Goal: Task Accomplishment & Management: Manage account settings

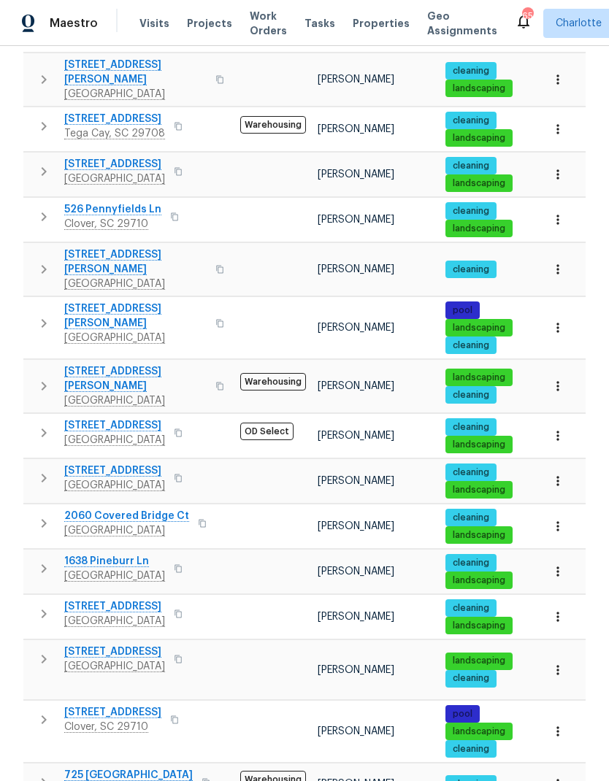
scroll to position [607, 0]
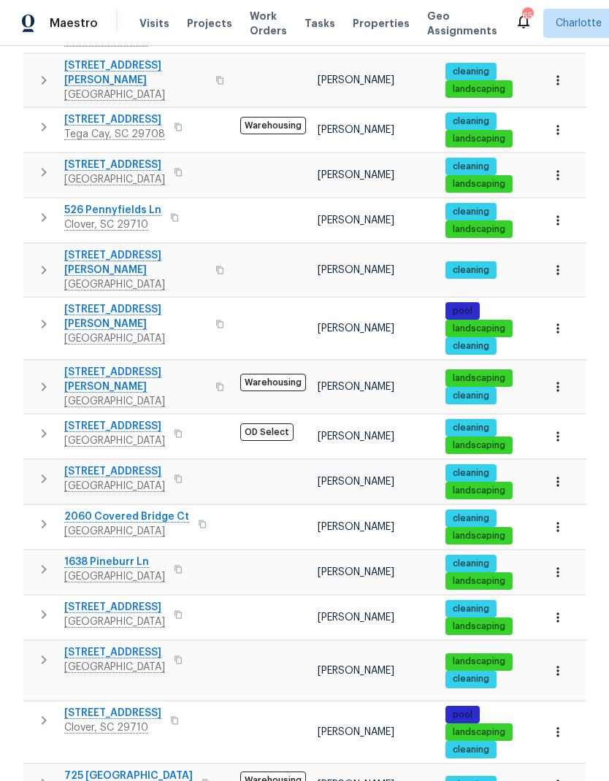
click at [116, 706] on span "918 Clover Park Dr" at bounding box center [112, 713] width 97 height 15
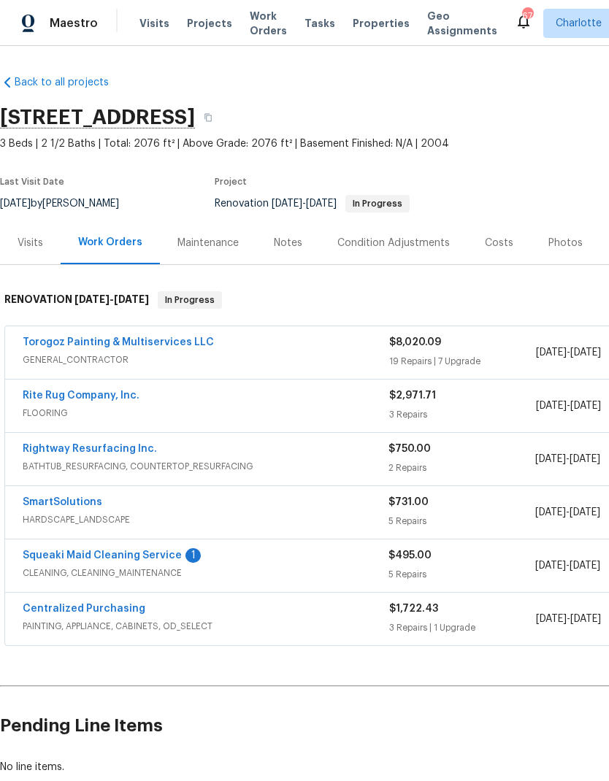
scroll to position [-1, -1]
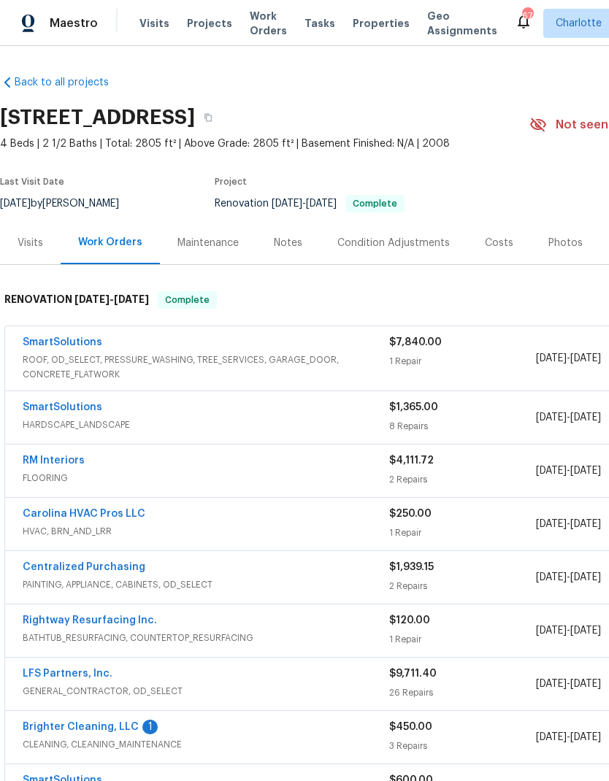
scroll to position [-1, -1]
click at [80, 342] on link "SmartSolutions" at bounding box center [63, 342] width 80 height 10
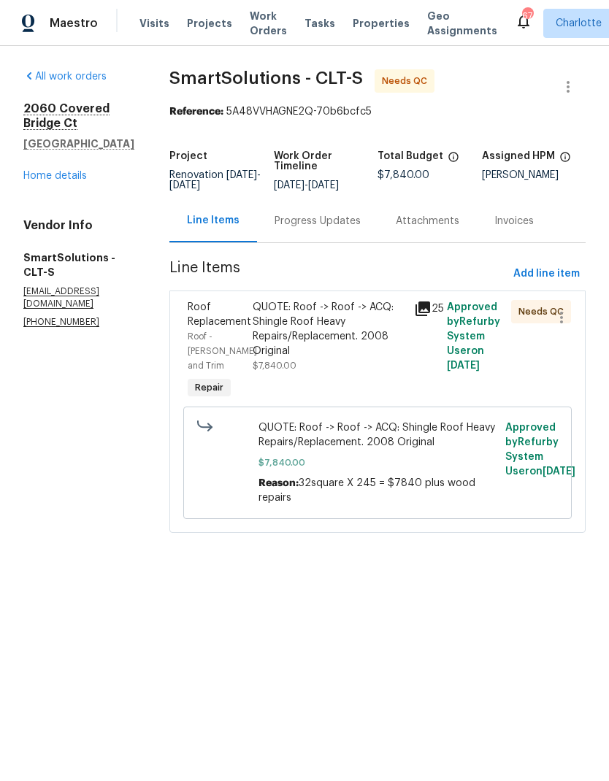
click at [426, 318] on icon at bounding box center [423, 309] width 18 height 18
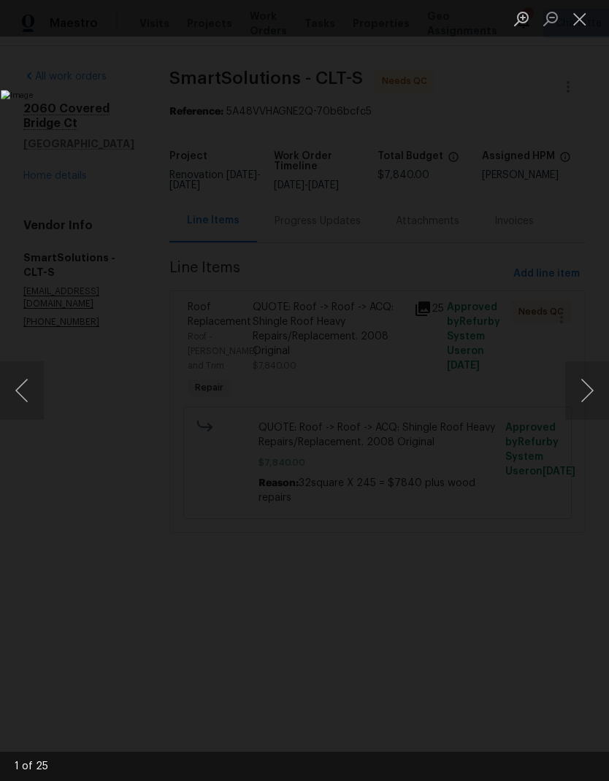
click at [585, 391] on button "Next image" at bounding box center [587, 390] width 44 height 58
click at [585, 388] on button "Next image" at bounding box center [587, 390] width 44 height 58
click at [584, 386] on button "Next image" at bounding box center [587, 390] width 44 height 58
click at [584, 389] on button "Next image" at bounding box center [587, 390] width 44 height 58
click at [585, 392] on button "Next image" at bounding box center [587, 390] width 44 height 58
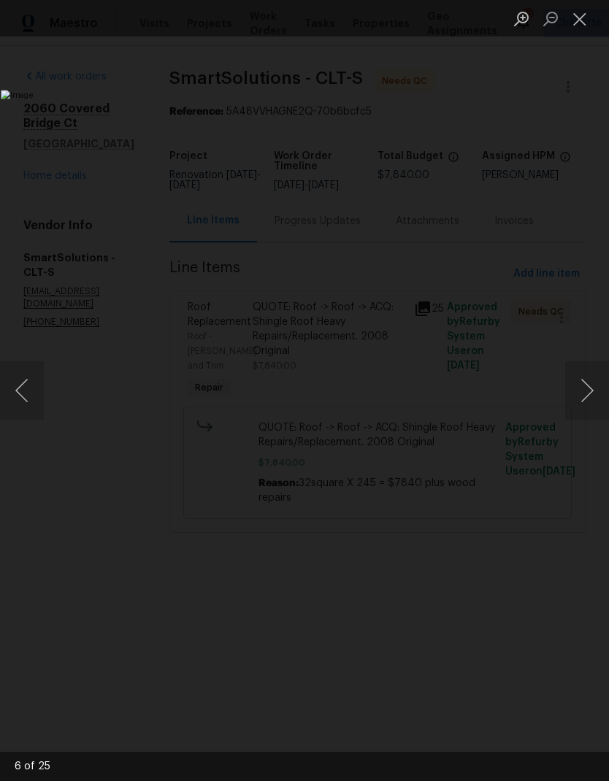
click at [580, 394] on button "Next image" at bounding box center [587, 390] width 44 height 58
click at [580, 393] on button "Next image" at bounding box center [587, 390] width 44 height 58
click at [583, 390] on button "Next image" at bounding box center [587, 390] width 44 height 58
click at [582, 392] on button "Next image" at bounding box center [587, 390] width 44 height 58
click at [582, 394] on button "Next image" at bounding box center [587, 390] width 44 height 58
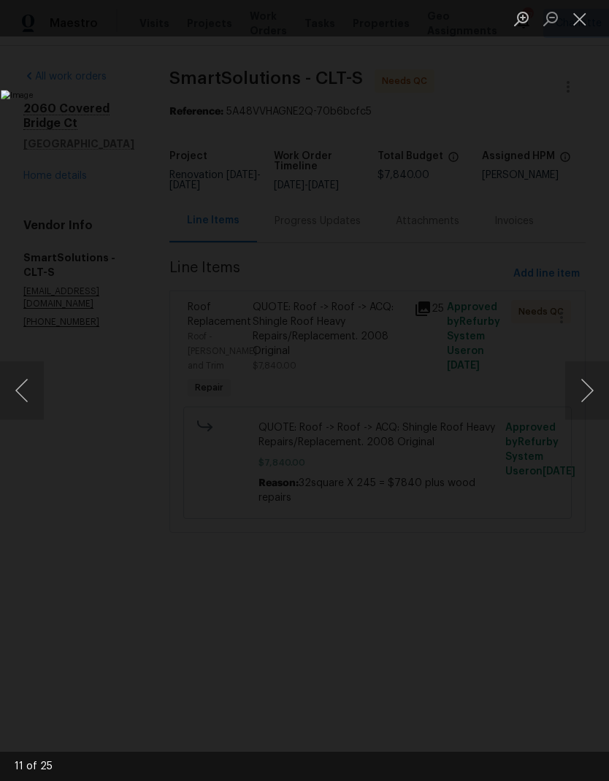
click at [586, 392] on button "Next image" at bounding box center [587, 390] width 44 height 58
click at [580, 393] on button "Next image" at bounding box center [587, 390] width 44 height 58
click at [586, 392] on button "Next image" at bounding box center [587, 390] width 44 height 58
click at [583, 391] on button "Next image" at bounding box center [587, 390] width 44 height 58
click at [585, 389] on button "Next image" at bounding box center [587, 390] width 44 height 58
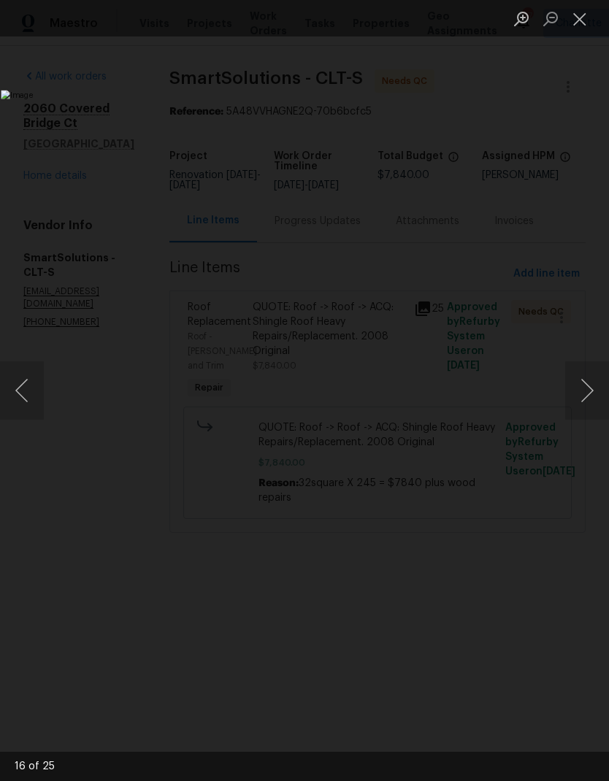
click at [586, 387] on button "Next image" at bounding box center [587, 390] width 44 height 58
click at [586, 390] on button "Next image" at bounding box center [587, 390] width 44 height 58
click at [584, 391] on button "Next image" at bounding box center [587, 390] width 44 height 58
click at [586, 388] on button "Next image" at bounding box center [587, 390] width 44 height 58
click at [586, 384] on button "Next image" at bounding box center [587, 390] width 44 height 58
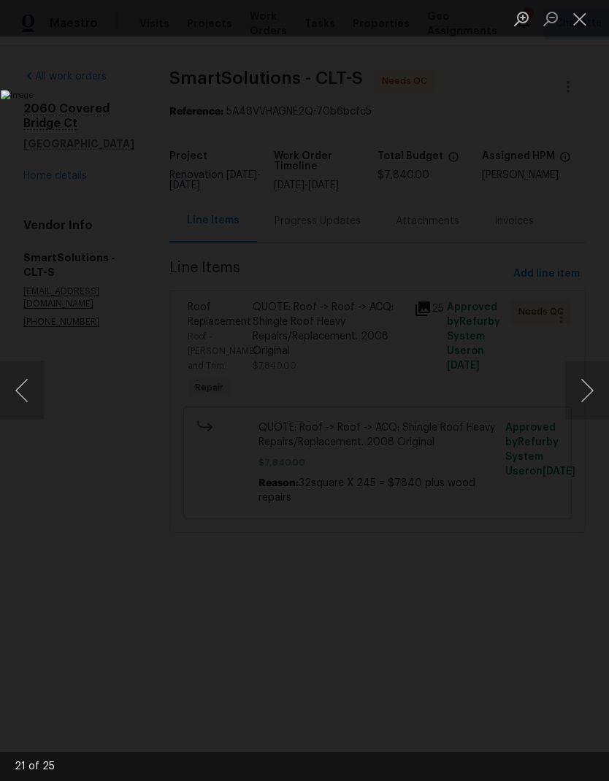
click at [583, 388] on button "Next image" at bounding box center [587, 390] width 44 height 58
click at [576, 388] on button "Next image" at bounding box center [587, 390] width 44 height 58
click at [580, 392] on button "Next image" at bounding box center [587, 390] width 44 height 58
click at [578, 394] on button "Next image" at bounding box center [587, 390] width 44 height 58
click at [578, 388] on button "Next image" at bounding box center [587, 390] width 44 height 58
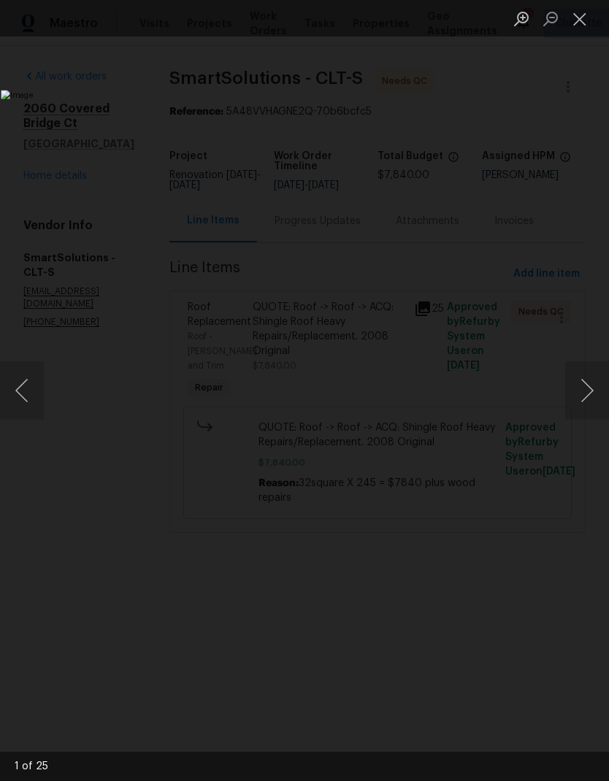
click at [578, 390] on button "Next image" at bounding box center [587, 390] width 44 height 58
click at [586, 15] on button "Close lightbox" at bounding box center [579, 19] width 29 height 26
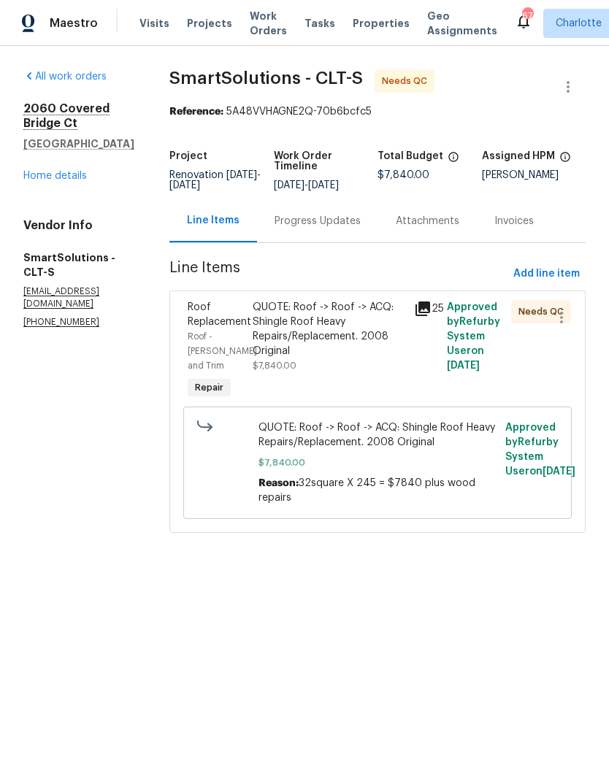
click at [218, 327] on span "Roof Replacement" at bounding box center [220, 314] width 64 height 25
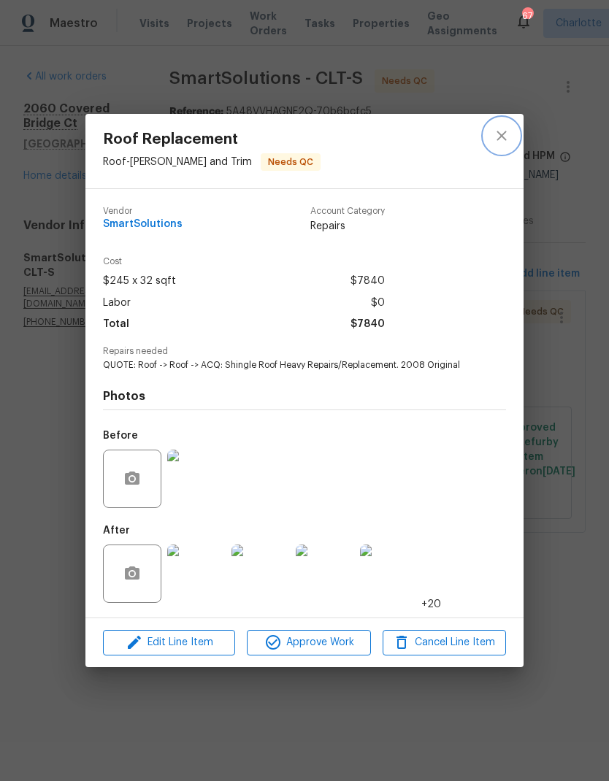
click at [502, 132] on icon "close" at bounding box center [502, 136] width 18 height 18
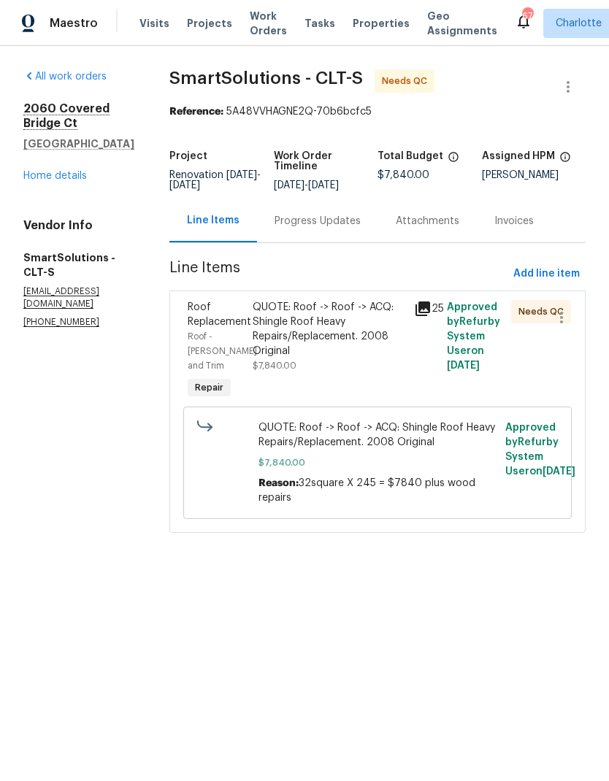
click at [319, 229] on div "Progress Updates" at bounding box center [318, 221] width 86 height 15
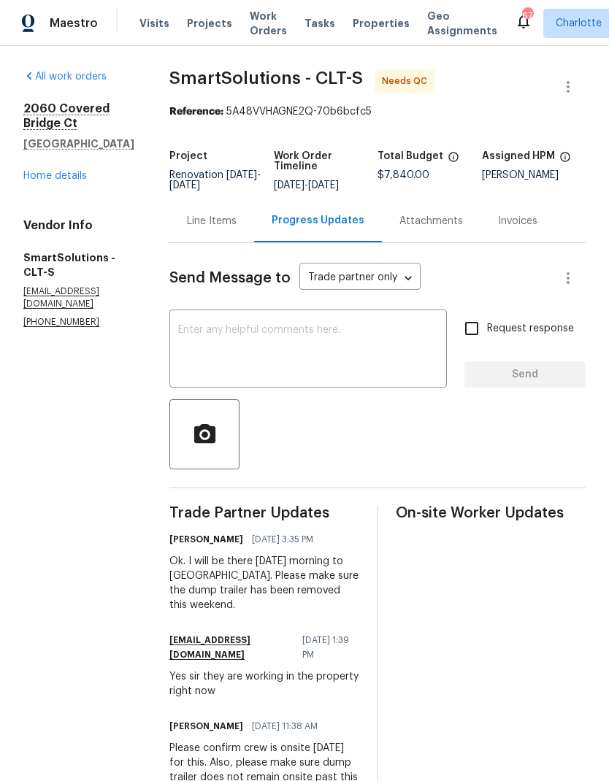
click at [221, 240] on div "Line Items" at bounding box center [211, 220] width 85 height 43
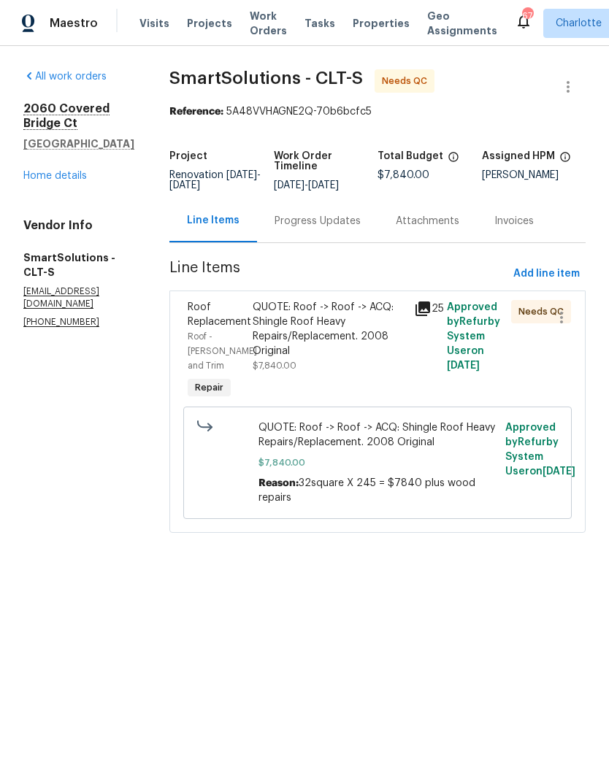
click at [213, 322] on span "Roof Replacement" at bounding box center [220, 314] width 64 height 25
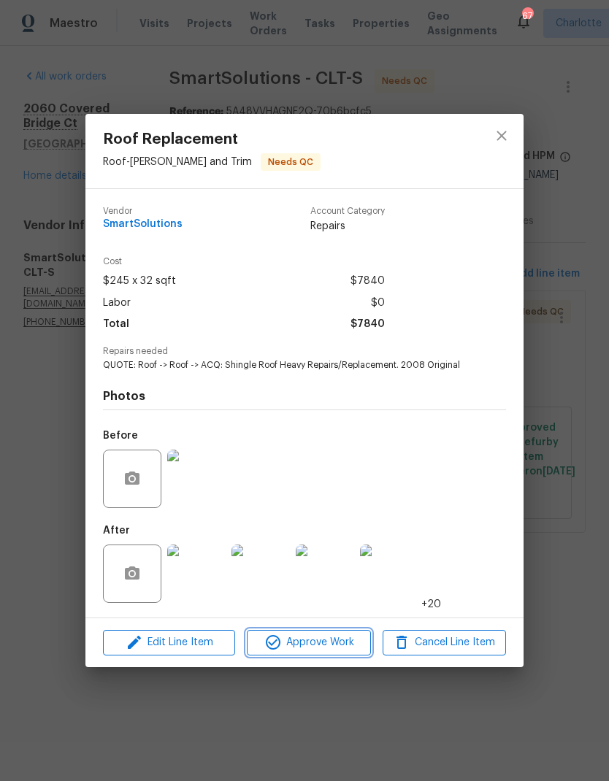
click at [306, 637] on span "Approve Work" at bounding box center [308, 643] width 115 height 18
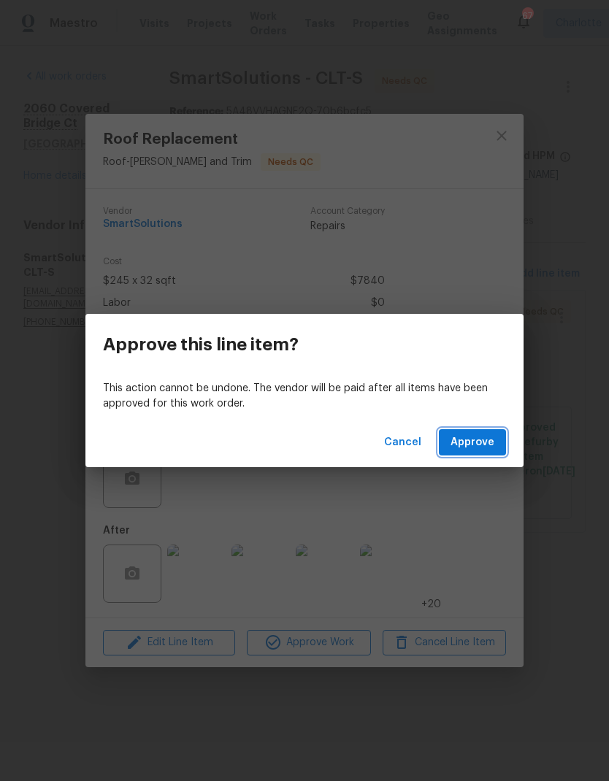
click at [472, 450] on span "Approve" at bounding box center [473, 443] width 44 height 18
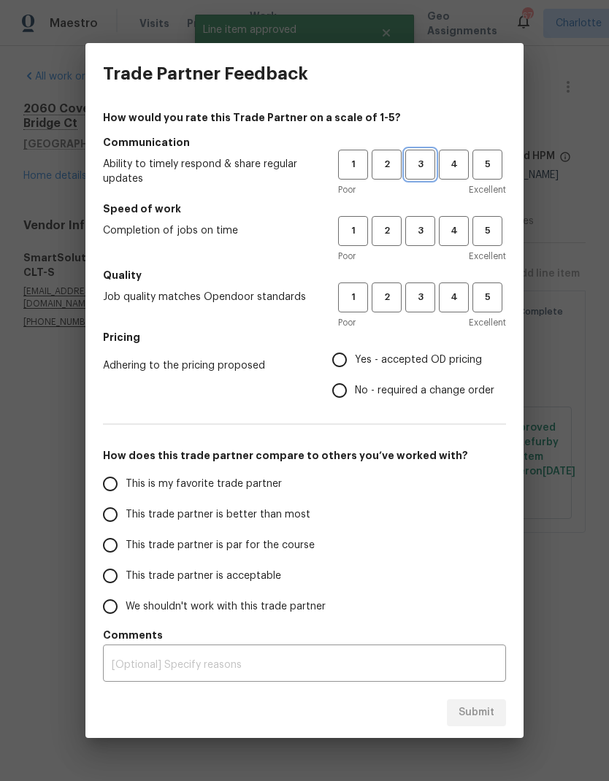
click at [413, 163] on span "3" at bounding box center [420, 164] width 27 height 17
click at [420, 229] on span "3" at bounding box center [420, 231] width 27 height 17
click at [420, 283] on button "3" at bounding box center [420, 298] width 30 height 30
click at [341, 357] on input "Yes - accepted OD pricing" at bounding box center [339, 360] width 31 height 31
radio input "true"
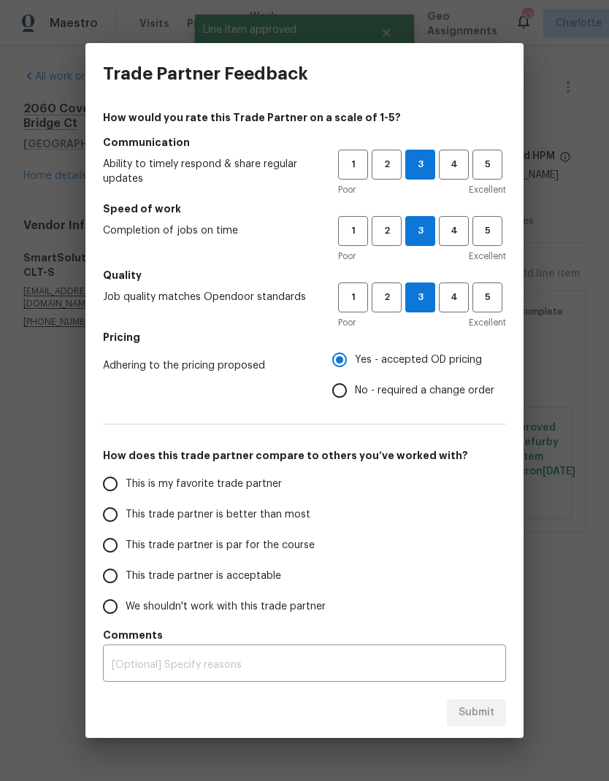
click at [118, 544] on input "This trade partner is par for the course" at bounding box center [110, 545] width 31 height 31
click at [499, 707] on button "Submit" at bounding box center [476, 713] width 59 height 27
radio input "true"
radio input "false"
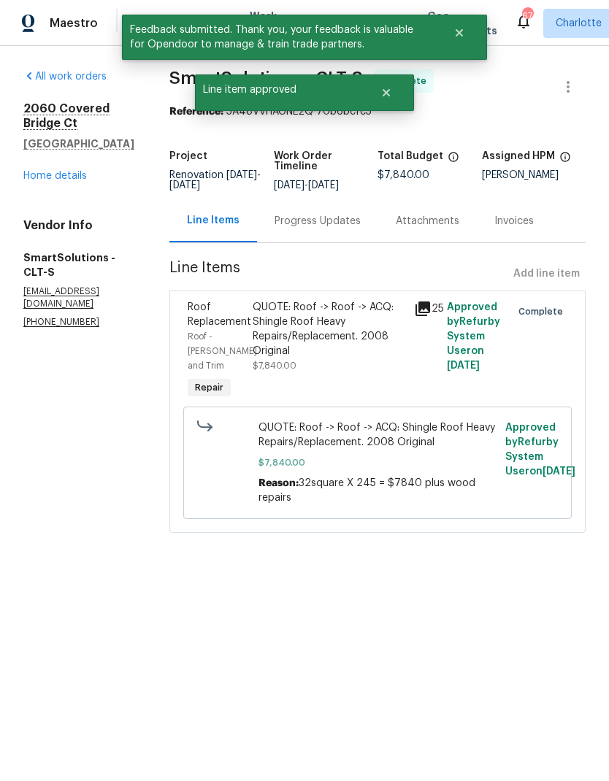
click at [69, 176] on link "Home details" at bounding box center [55, 176] width 64 height 10
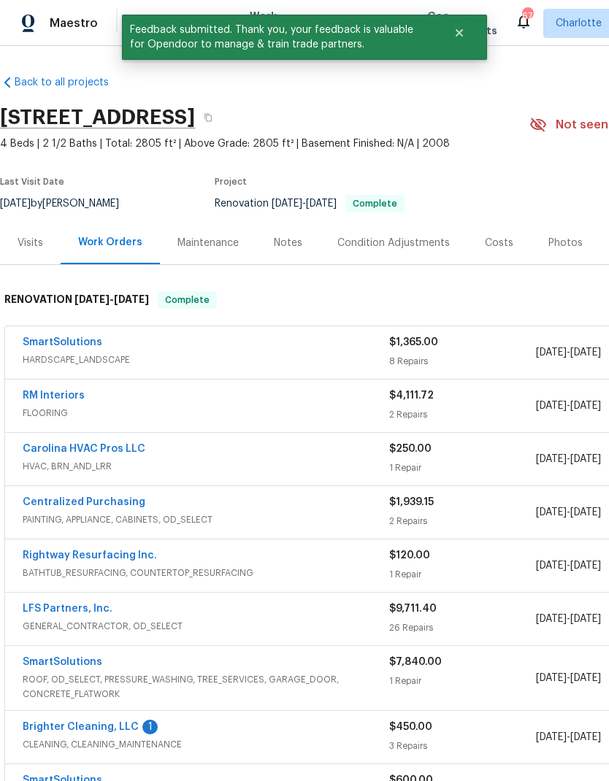
click at [61, 338] on link "SmartSolutions" at bounding box center [63, 342] width 80 height 10
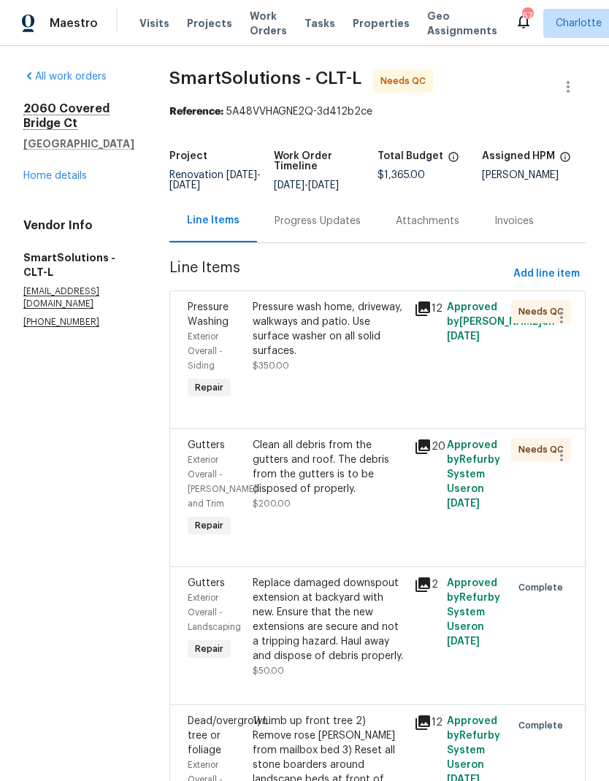
click at [213, 344] on span "Exterior Overall - Siding" at bounding box center [205, 351] width 35 height 38
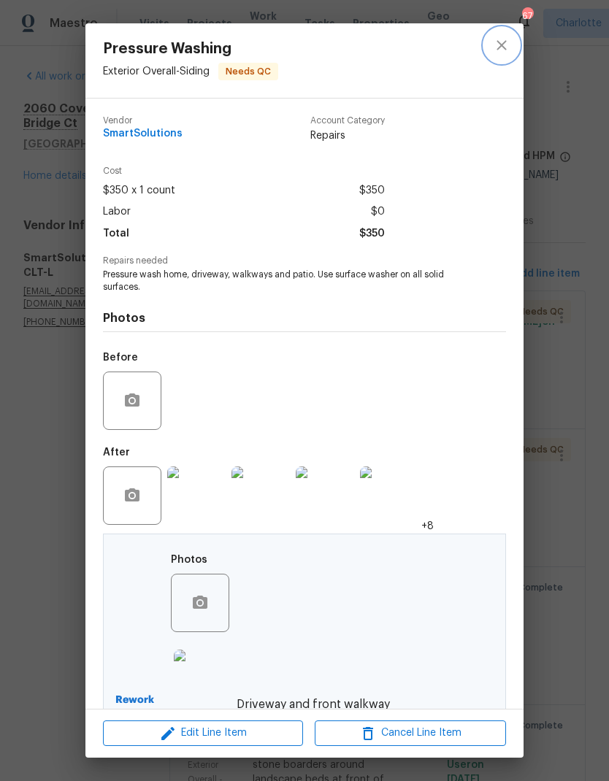
click at [503, 46] on icon "close" at bounding box center [501, 44] width 9 height 9
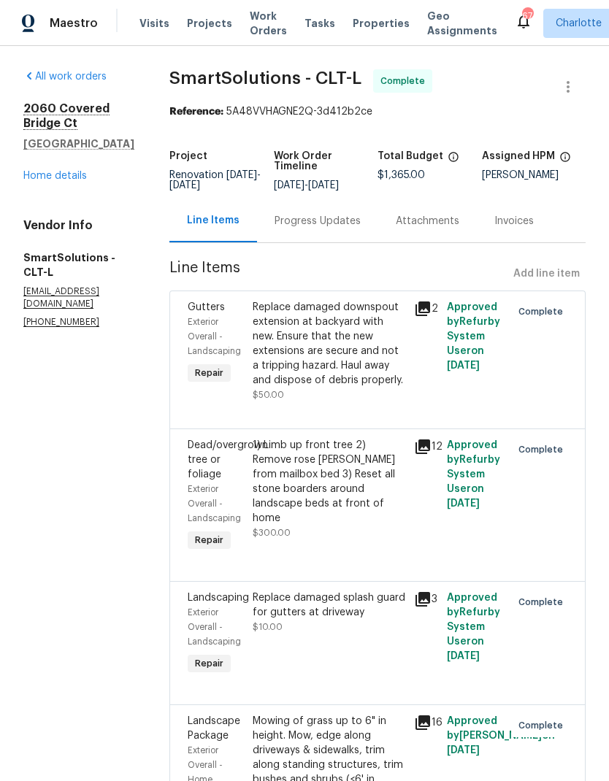
click at [54, 172] on link "Home details" at bounding box center [55, 176] width 64 height 10
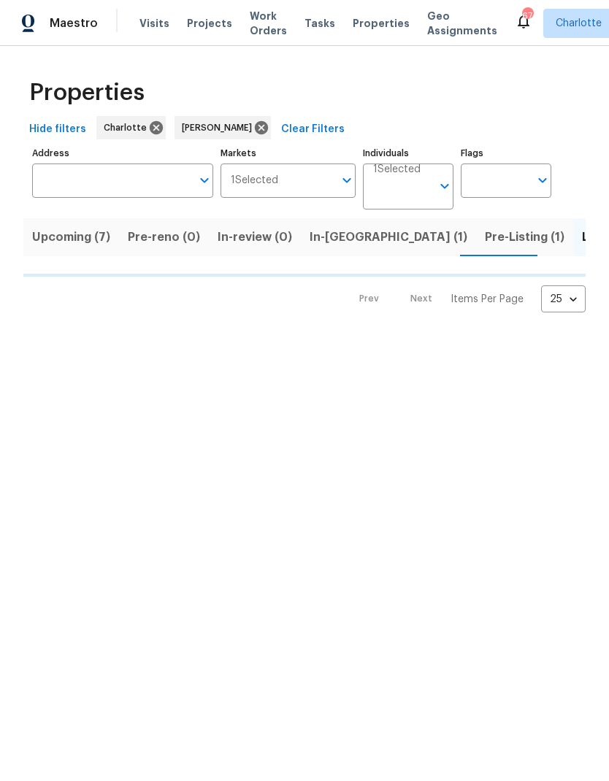
click at [485, 239] on span "Pre-Listing (1)" at bounding box center [525, 237] width 80 height 20
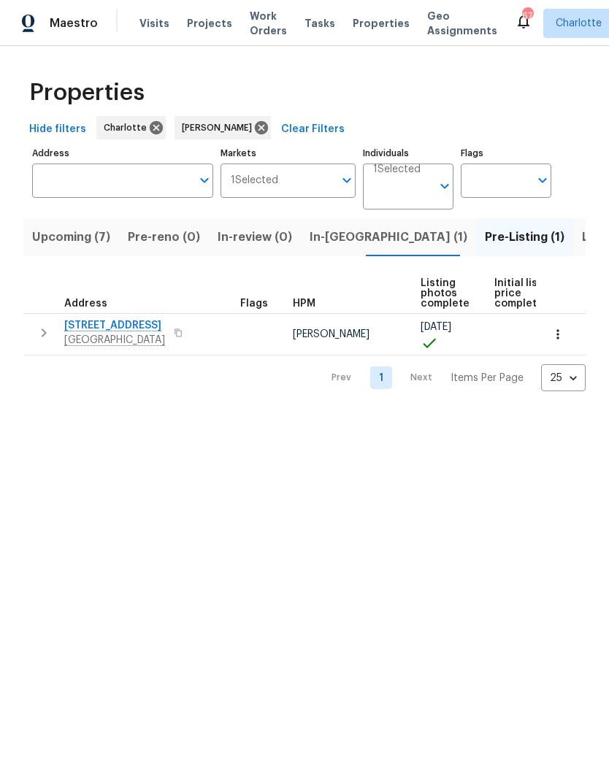
click at [105, 319] on span "4640 Channing Park Way" at bounding box center [114, 325] width 101 height 15
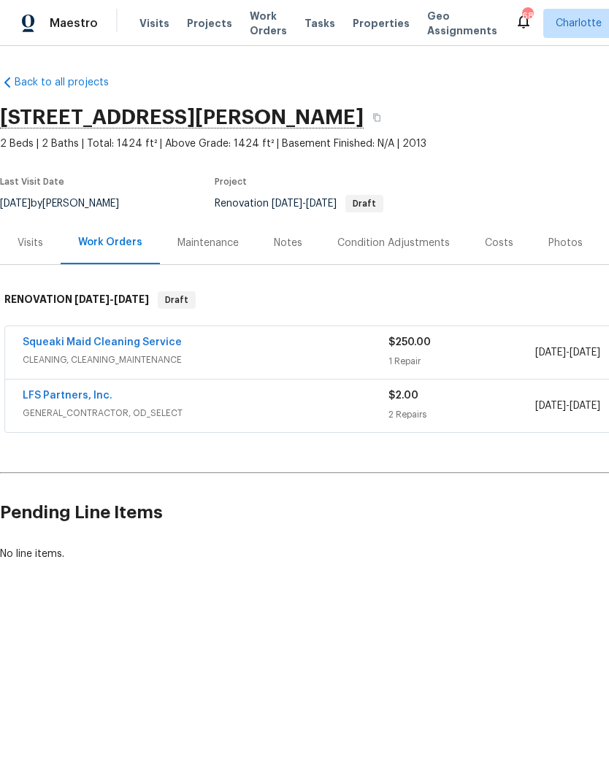
scroll to position [0, -1]
click at [103, 1] on div "Maestro Visits Projects Work Orders Tasks Properties Geo Assignments 68 [PERSON…" at bounding box center [304, 23] width 609 height 46
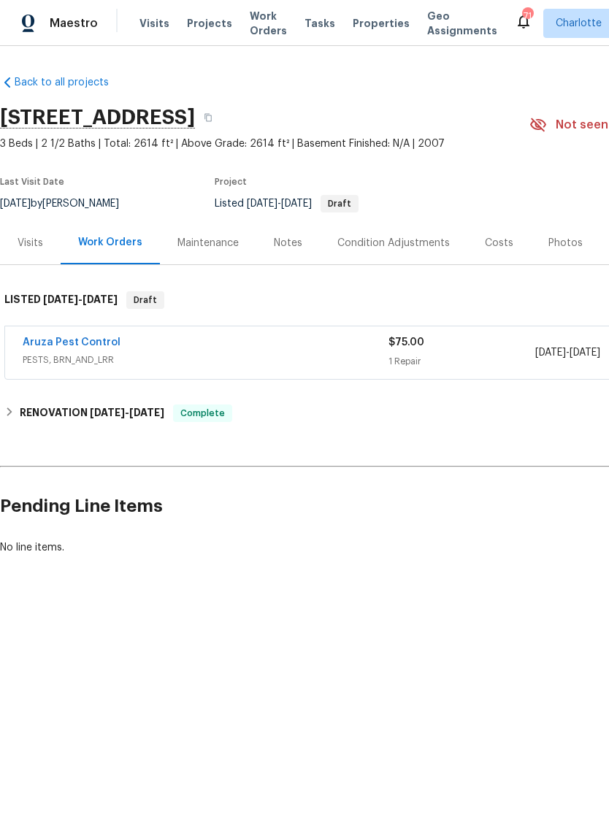
click at [159, 353] on span "PESTS, BRN_AND_LRR" at bounding box center [206, 360] width 366 height 15
